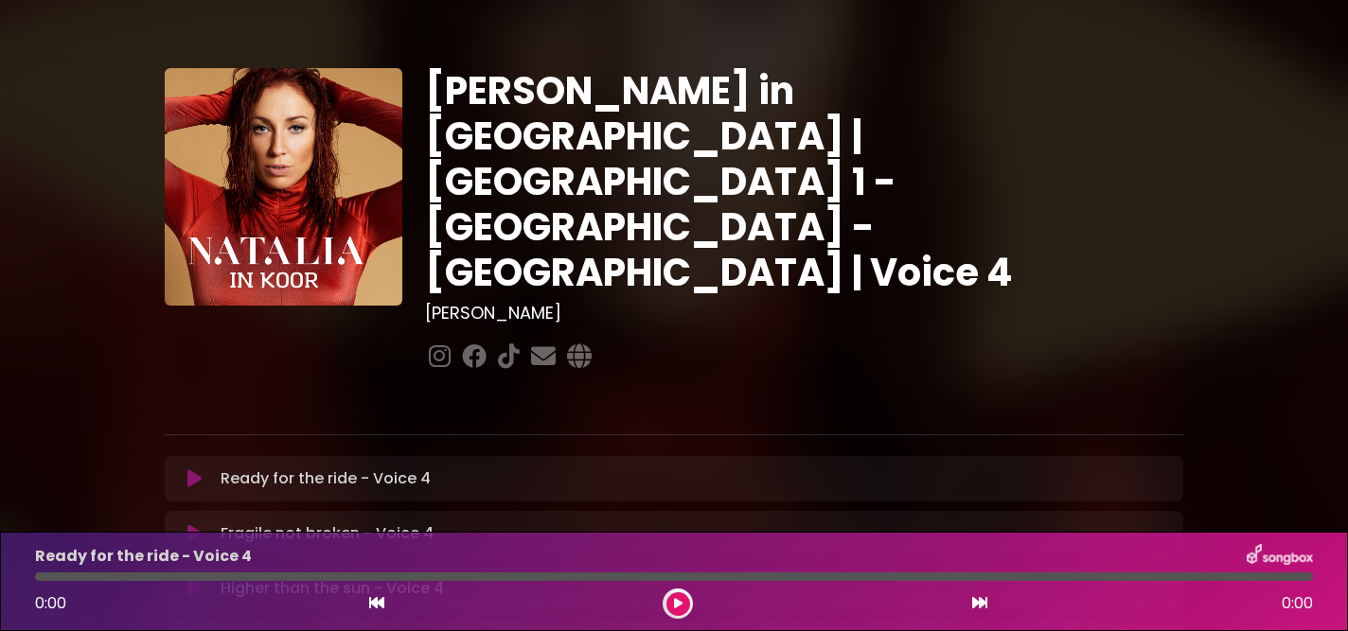
click at [193, 470] on icon at bounding box center [194, 479] width 14 height 19
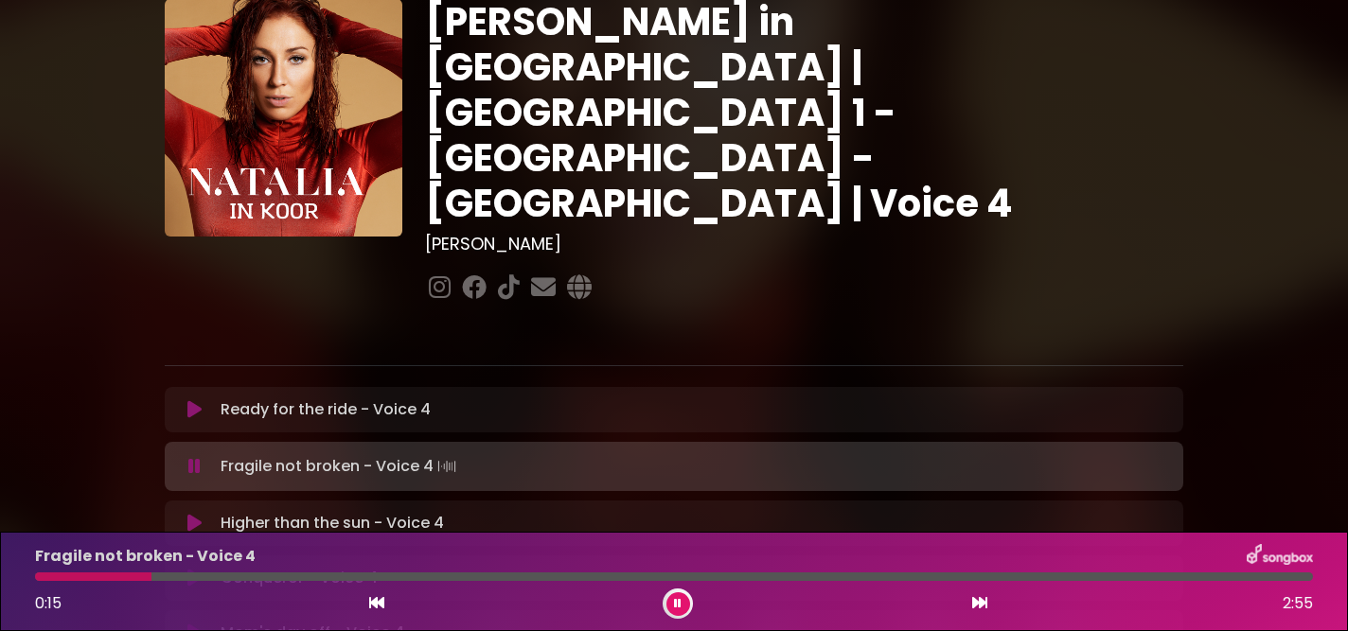
scroll to position [107, 0]
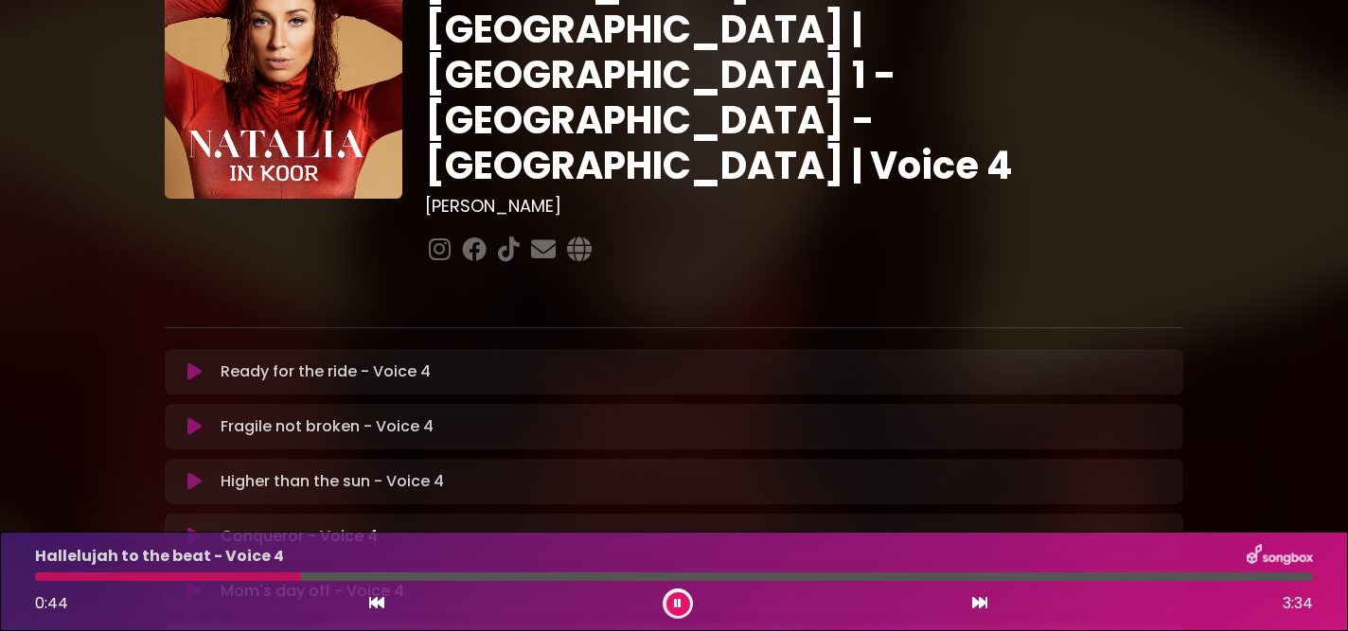
click at [52, 583] on div "Hallelujah to the beat - Voice 4 0:44 3:34" at bounding box center [674, 581] width 1301 height 75
click at [52, 583] on div "Hallelujah to the beat - Voice 4 0:45 3:34" at bounding box center [674, 581] width 1301 height 75
click at [674, 605] on icon at bounding box center [678, 603] width 8 height 11
click at [57, 592] on div "0:53 3:34" at bounding box center [674, 604] width 1301 height 30
click at [53, 584] on div "Hallelujah to the beat - Voice 4 0:53 3:34" at bounding box center [674, 581] width 1301 height 75
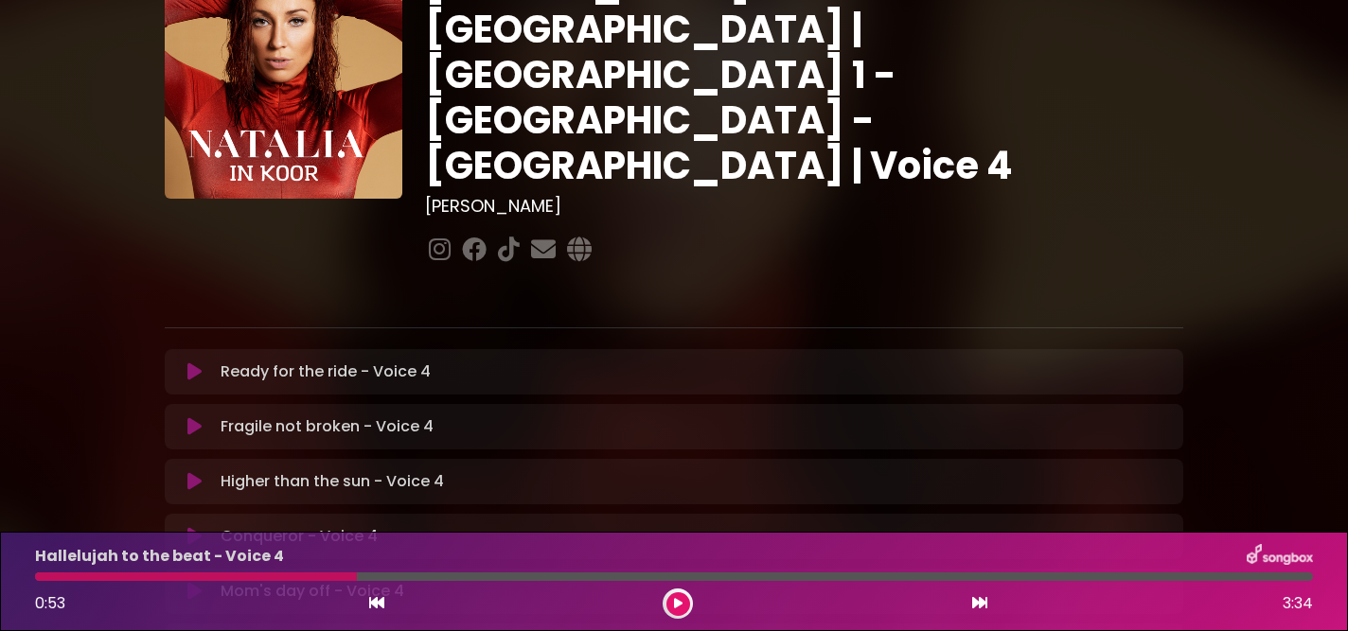
click at [79, 581] on div "Hallelujah to the beat - Voice 4 0:53 3:34" at bounding box center [674, 581] width 1301 height 75
click at [677, 605] on icon at bounding box center [678, 603] width 9 height 11
click at [98, 580] on div at bounding box center [202, 577] width 334 height 9
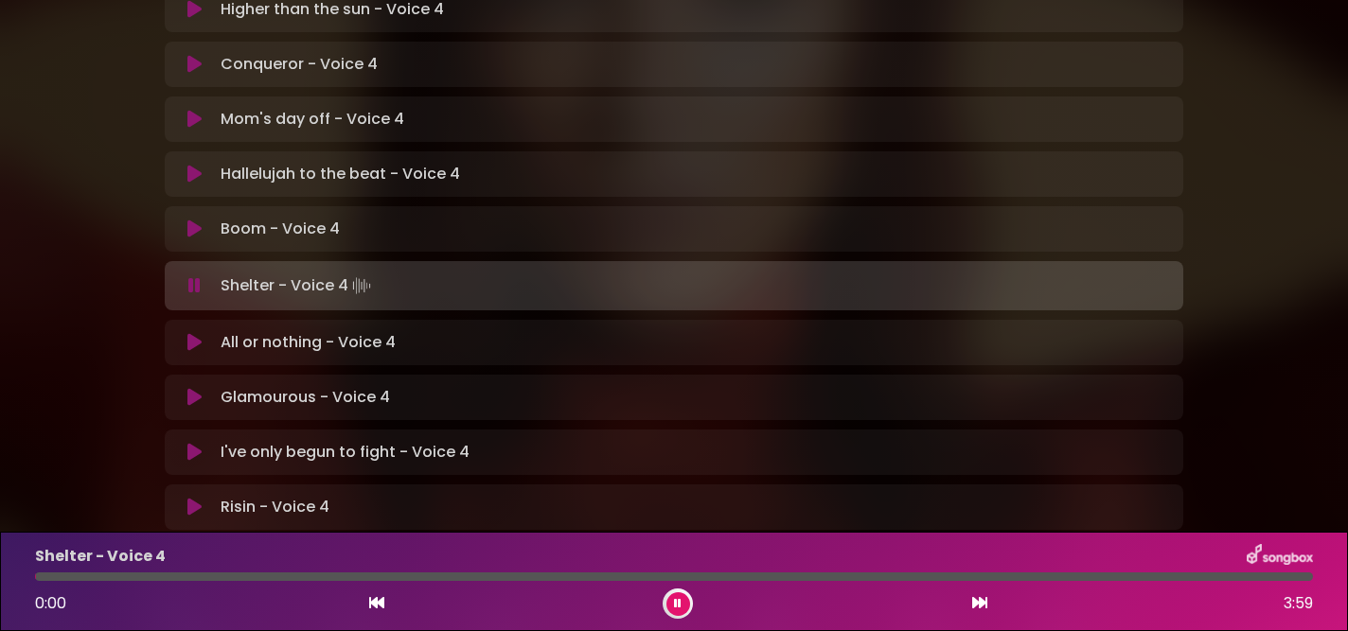
scroll to position [594, 0]
